Goal: Obtain resource: Download file/media

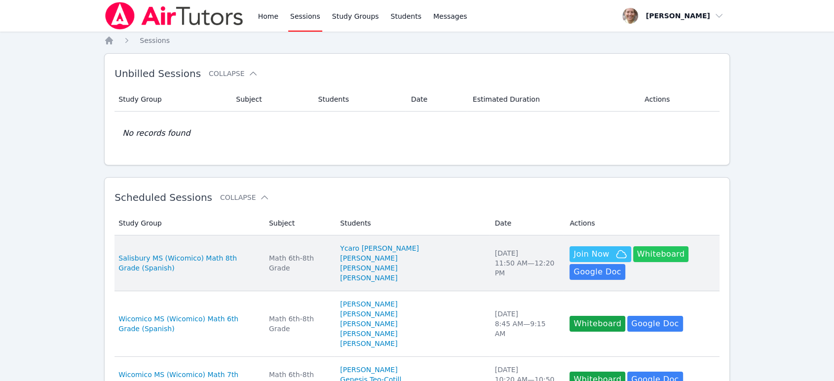
click at [633, 262] on button "Whiteboard" at bounding box center [661, 254] width 56 height 16
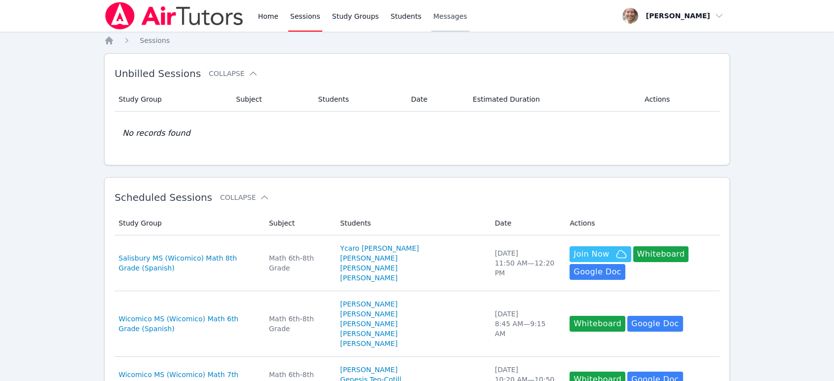
click at [445, 17] on span "Messages" at bounding box center [451, 16] width 34 height 10
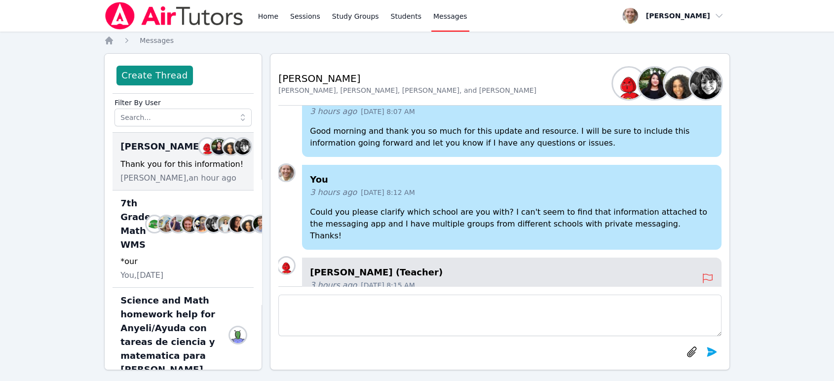
scroll to position [-219, 0]
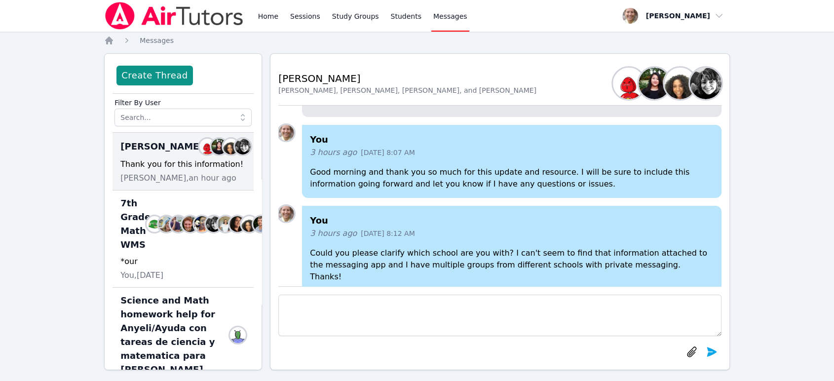
click at [406, 105] on span "Download Week 4 Homework.pdf" at bounding box center [388, 99] width 129 height 12
click at [293, 19] on link "Sessions" at bounding box center [305, 16] width 34 height 32
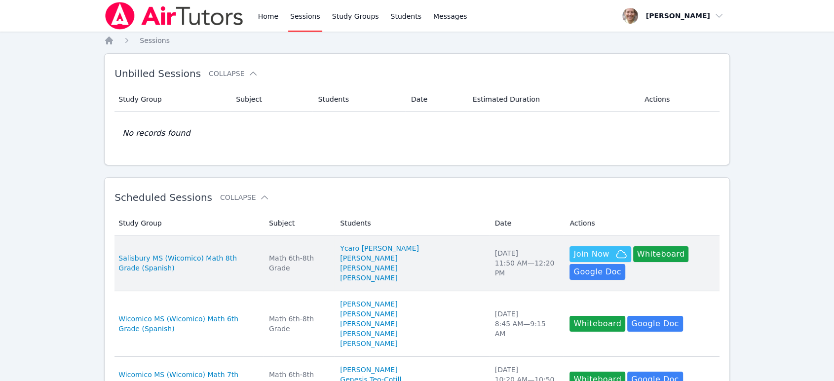
click at [649, 280] on div "Hidden Join Now Whiteboard Hidden Google Doc" at bounding box center [642, 263] width 144 height 34
click at [249, 278] on td "Study Group Salisbury MS (Wicomico) Math 8th Grade (Spanish)" at bounding box center [189, 264] width 149 height 56
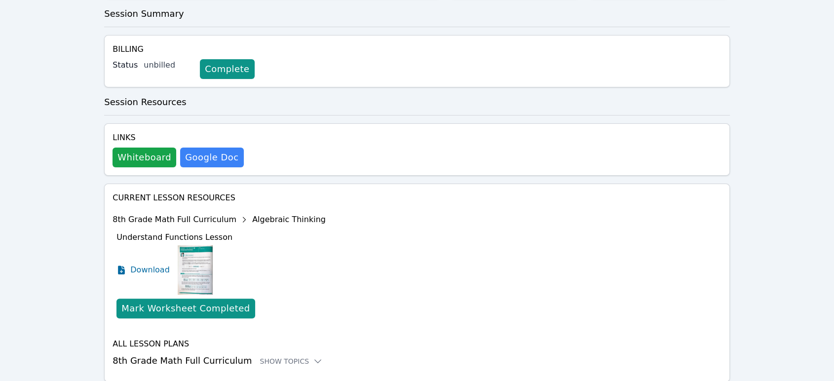
scroll to position [287, 0]
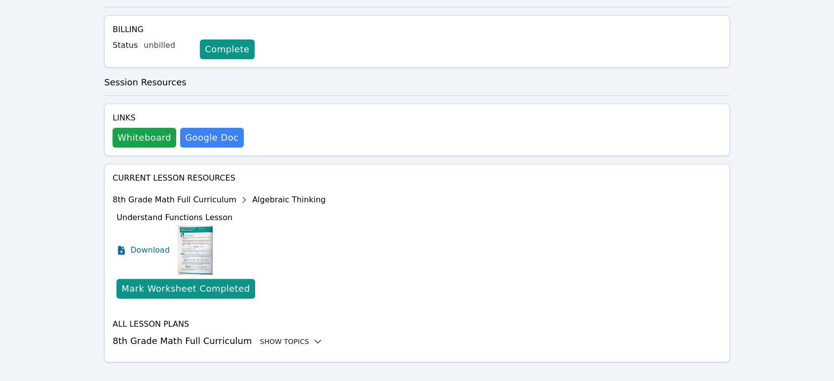
click at [279, 337] on div "Show Topics" at bounding box center [291, 342] width 63 height 10
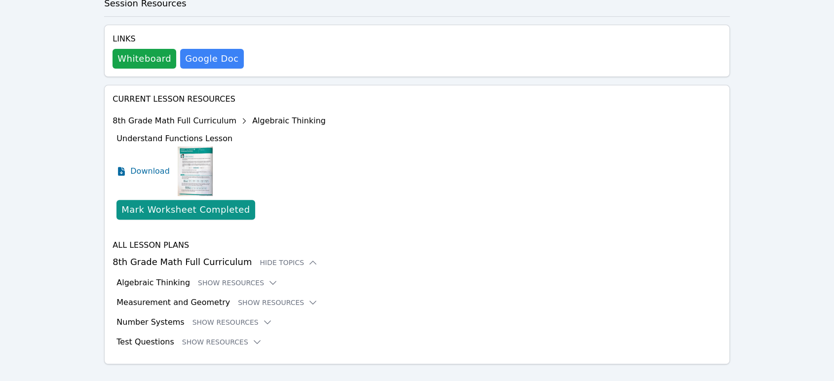
scroll to position [368, 0]
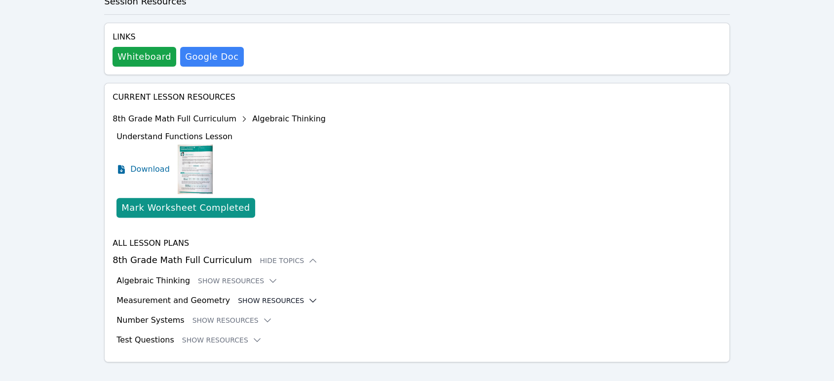
click at [264, 296] on button "Show Resources" at bounding box center [278, 301] width 80 height 10
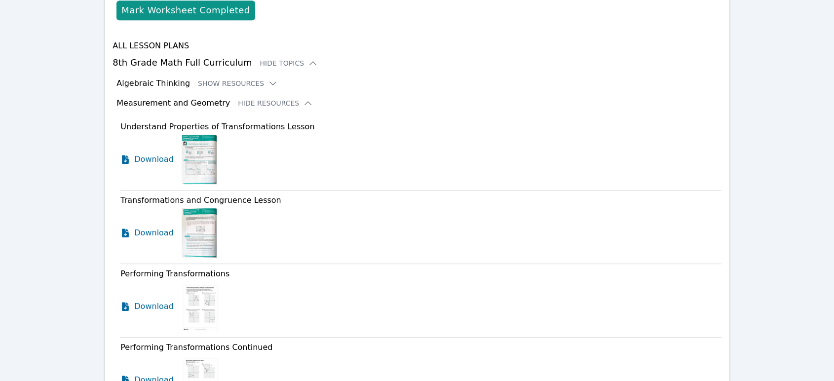
scroll to position [642, 0]
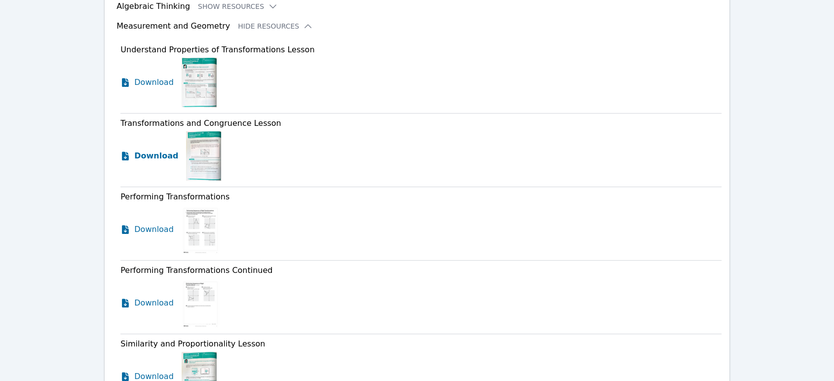
click at [136, 150] on span "Download" at bounding box center [156, 156] width 44 height 12
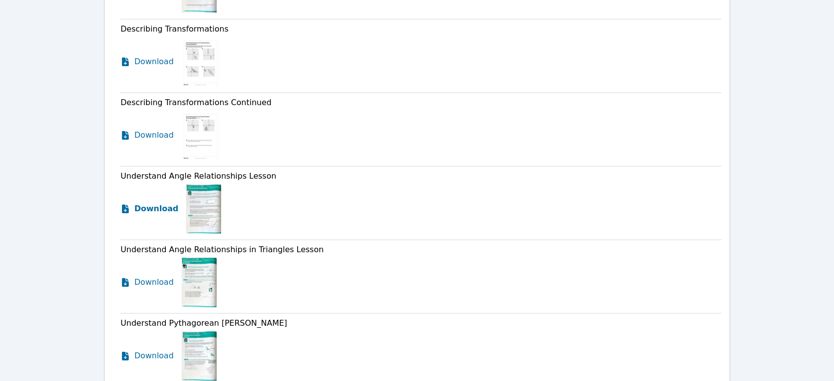
scroll to position [1136, 0]
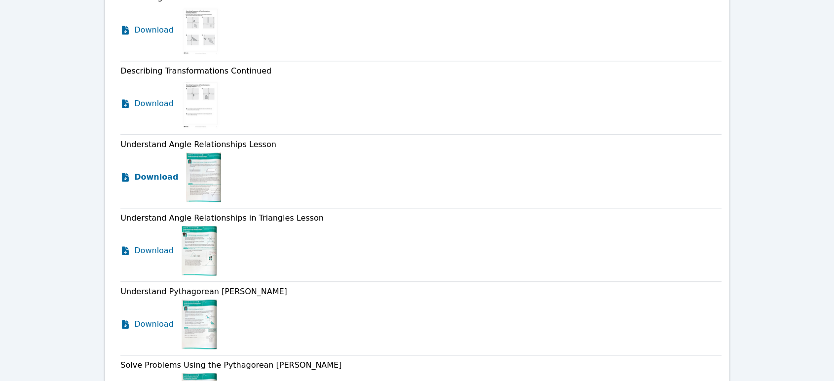
click at [157, 171] on span "Download" at bounding box center [156, 177] width 44 height 12
click at [157, 245] on span "Download" at bounding box center [156, 251] width 44 height 12
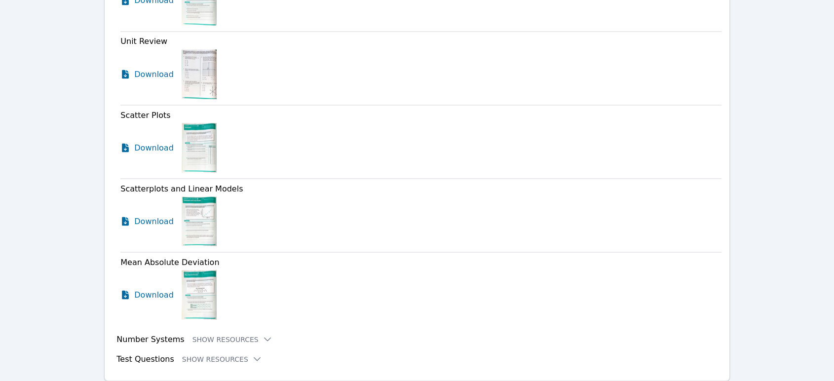
scroll to position [1846, 0]
